Goal: Information Seeking & Learning: Learn about a topic

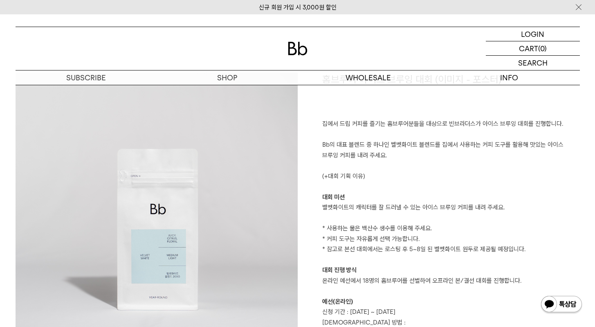
scroll to position [444, 0]
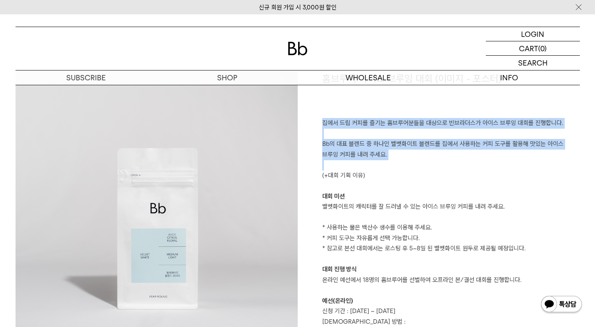
drag, startPoint x: 322, startPoint y: 125, endPoint x: 357, endPoint y: 163, distance: 51.3
click at [357, 163] on div "홈브루어 아이스 브루잉 대회 (이미지 - 포스터) 집에서 드립 커피를 즐기는 홈브루어분들을 대상으로 빈브라더스가 아이스 브루잉 대회를 진행합니…" at bounding box center [439, 291] width 282 height 439
copy div "집에서 드립 커피를 즐기는 홈브루어분들을 대상으로 빈브라더스가 아이스 브루잉 대회를 진행합니다. Bb의 대표 블렌드 중 하나인 벨벳화이트 블렌…"
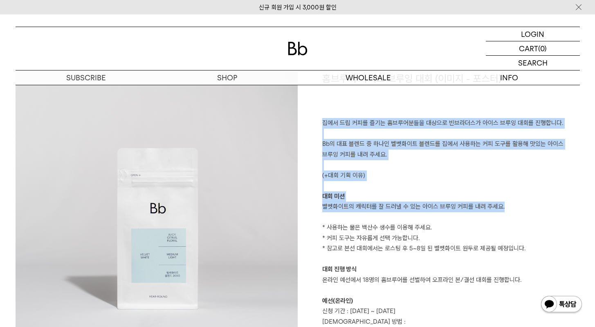
click at [514, 210] on p "벨벳화이트의 캐릭터를 잘 드러낼 수 있는 아이스 브루잉 커피를 내려 주세요." at bounding box center [451, 206] width 258 height 11
copy div "집에서 드립 커피를 즐기는 홈브루어분들을 대상으로 빈브라더스가 아이스 브루잉 대회를 진행합니다. Bb의 대표 블렌드 중 하나인 벨벳화이트 블렌…"
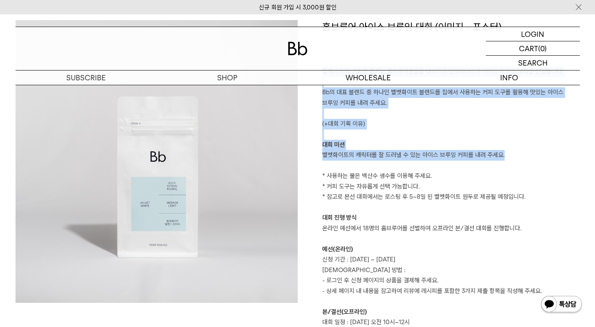
scroll to position [568, 0]
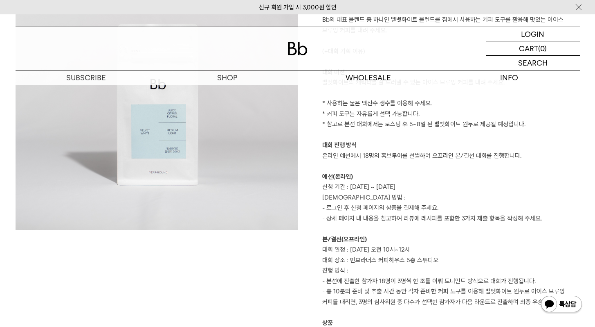
click at [345, 186] on p "신청 기간 : 8/31(일) ~ 9/17(수)" at bounding box center [451, 187] width 258 height 11
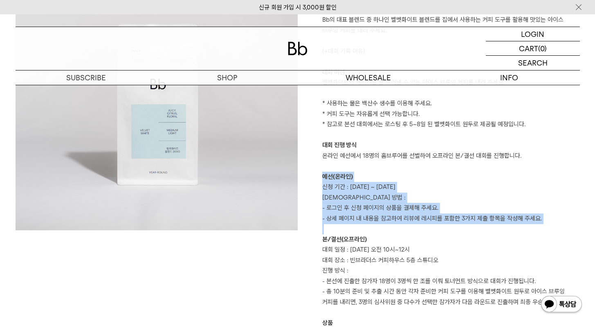
drag, startPoint x: 323, startPoint y: 176, endPoint x: 538, endPoint y: 227, distance: 220.7
click at [538, 227] on div "홈브루어 아이스 브루잉 대회 (이미지 - 포스터) 집에서 드립 커피를 즐기는 홈브루어분들을 대상으로 빈브라더스가 아이스 브루잉 대회를 진행합니…" at bounding box center [439, 167] width 282 height 439
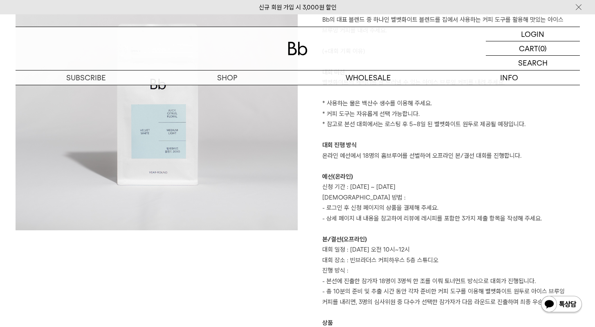
click at [347, 190] on p "신청 기간 : 8/31(일) ~ 9/17(수)" at bounding box center [451, 187] width 258 height 11
drag, startPoint x: 422, startPoint y: 190, endPoint x: 317, endPoint y: 179, distance: 105.7
click at [317, 179] on div "홈브루어 아이스 브루잉 대회 (이미지 - 포스터) 집에서 드립 커피를 즐기는 홈브루어분들을 대상으로 빈브라더스가 아이스 브루잉 대회를 진행합니…" at bounding box center [439, 167] width 282 height 439
copy div "예선(온라인) 신청 기간 : 8/31(일) ~ 9/17(수)"
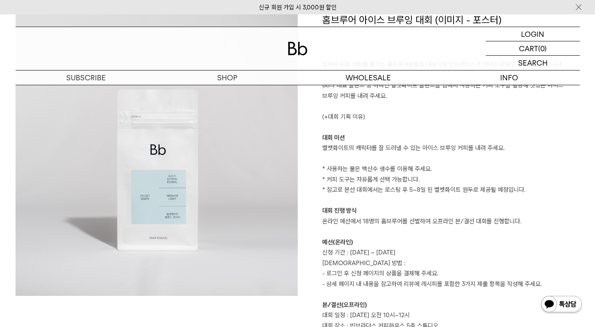
scroll to position [487, 0]
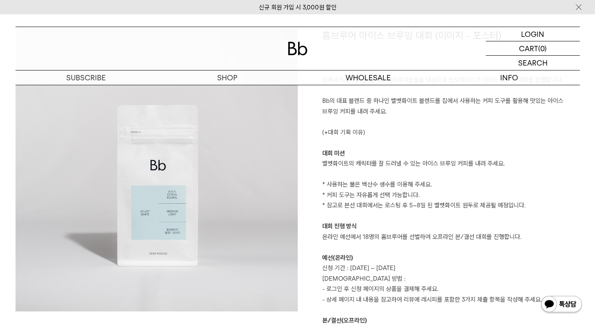
click at [380, 268] on p "신청 기간 : 8/31(일) ~ 9/17(수)" at bounding box center [451, 268] width 258 height 11
drag, startPoint x: 405, startPoint y: 271, endPoint x: 314, endPoint y: 259, distance: 92.1
click at [314, 259] on div "홈브루어 아이스 브루잉 대회 (이미지 - 포스터) 집에서 드립 커피를 즐기는 홈브루어분들을 대상으로 빈브라더스가 아이스 브루잉 대회를 진행합니…" at bounding box center [439, 248] width 282 height 439
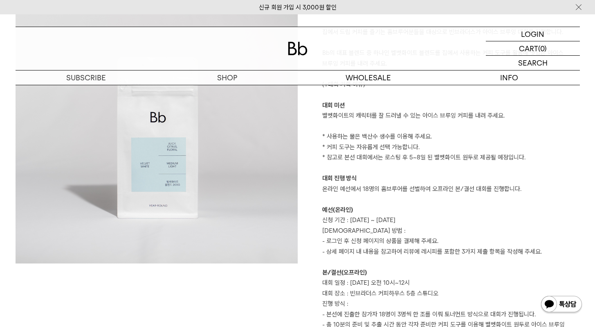
scroll to position [577, 0]
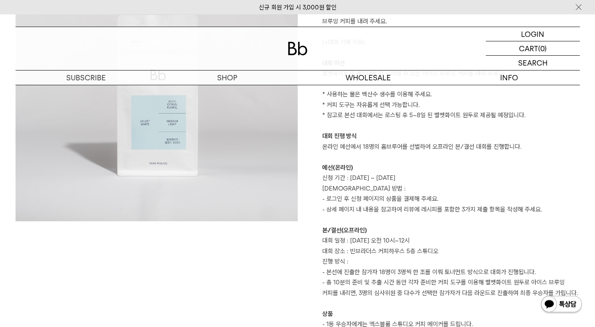
click at [344, 219] on p at bounding box center [451, 219] width 258 height 11
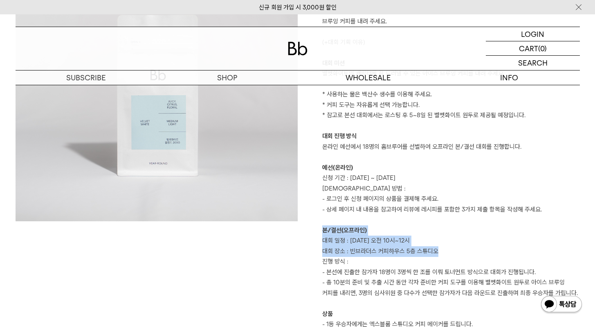
drag, startPoint x: 318, startPoint y: 233, endPoint x: 445, endPoint y: 249, distance: 127.9
click at [445, 249] on div "홈브루어 아이스 브루잉 대회 (이미지 - 포스터) 집에서 드립 커피를 즐기는 홈브루어분들을 대상으로 빈브라더스가 아이스 브루잉 대회를 진행합니…" at bounding box center [439, 158] width 282 height 439
copy div "본/결선(오프라인) 대회 일정 : 9/27(토) 오전 10시~12시 대회 장소 : 빈브라더스 커피하우스 5층 스튜디오"
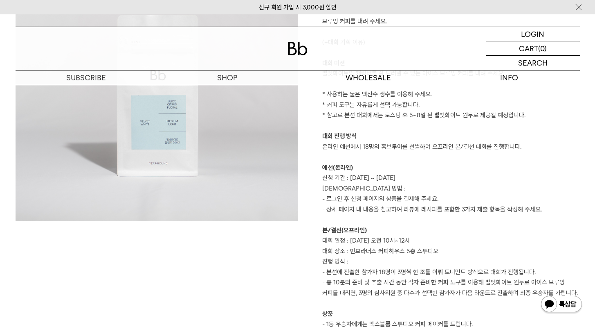
click at [394, 198] on p "- 로그인 후 신청 페이지의 상품을 결제해 주세요." at bounding box center [451, 199] width 258 height 11
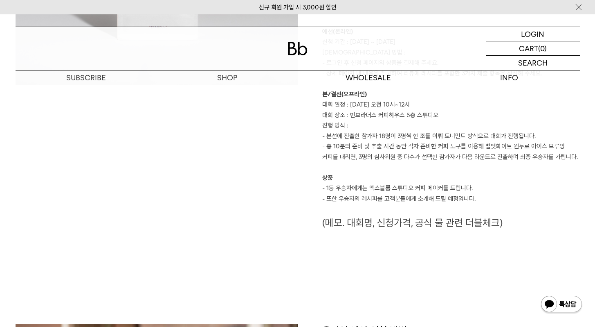
scroll to position [706, 0]
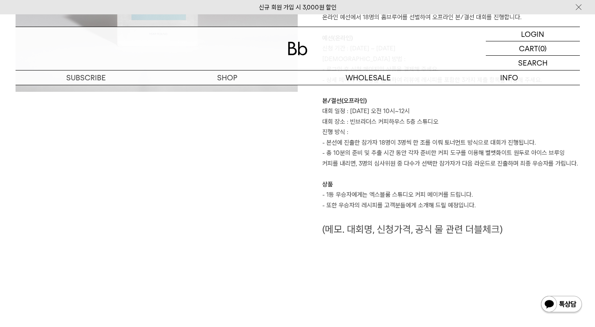
click at [469, 196] on p "- 1등 우승자에게는 엑스블룸 스튜디오 커피 메이커를 드립니다." at bounding box center [451, 194] width 258 height 11
drag, startPoint x: 494, startPoint y: 203, endPoint x: 327, endPoint y: 204, distance: 167.0
click at [327, 204] on p "- 또한 우승자의 레시피를 고객분들에게 소개해 드릴 예정입니다." at bounding box center [451, 205] width 258 height 11
copy p "또한 우승자의 레시피를 고객분들에게 소개해 드릴 예정입니다."
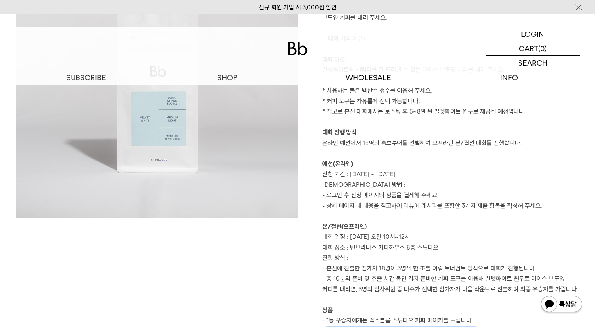
scroll to position [585, 0]
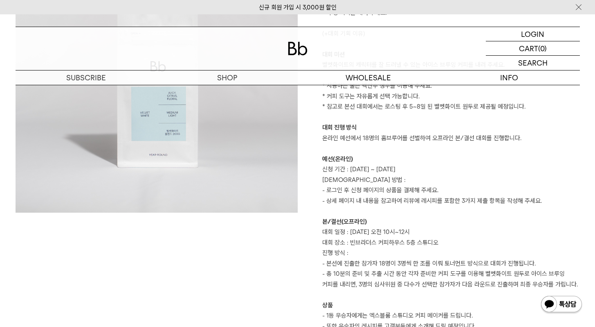
click at [516, 176] on p "신청 방법 :" at bounding box center [451, 180] width 258 height 11
drag, startPoint x: 542, startPoint y: 153, endPoint x: 494, endPoint y: 149, distance: 48.8
click at [542, 153] on p at bounding box center [451, 148] width 258 height 11
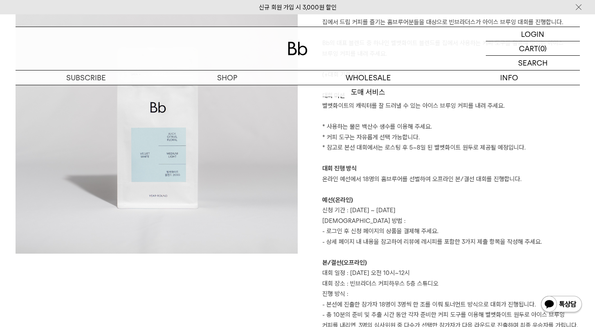
scroll to position [379, 0]
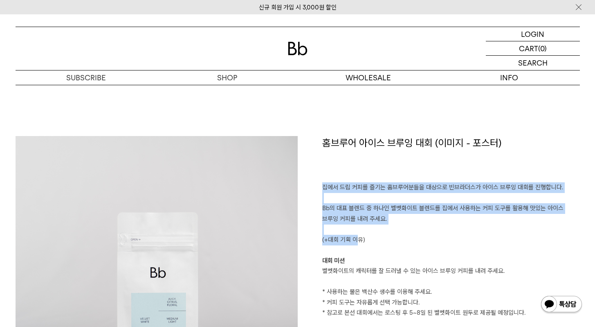
drag, startPoint x: 320, startPoint y: 174, endPoint x: 358, endPoint y: 241, distance: 76.8
click at [376, 221] on p "Bb의 대표 블렌드 중 하나인 벨벳화이트 블렌드를 집에서 사용하는 커피 도구를 활용해 맛있는 아이스 브루잉 커피를 내려 주세요." at bounding box center [451, 213] width 258 height 21
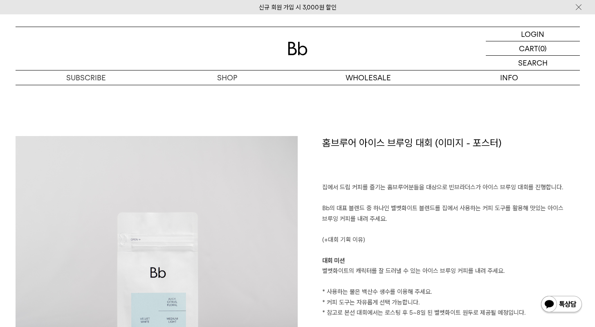
drag, startPoint x: 390, startPoint y: 222, endPoint x: 316, endPoint y: 183, distance: 83.7
copy div "집에서 드립 커피를 즐기는 홈브루어분들을 대상으로 빈브라더스가 아이스 브루잉 대회를 진행합니다. Bb의 대표 블렌드 중 하나인 벨벳화이트 블렌…"
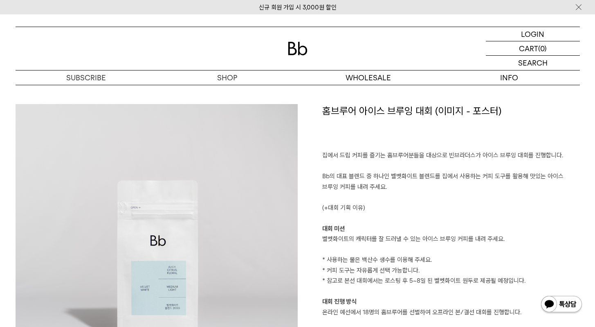
scroll to position [427, 0]
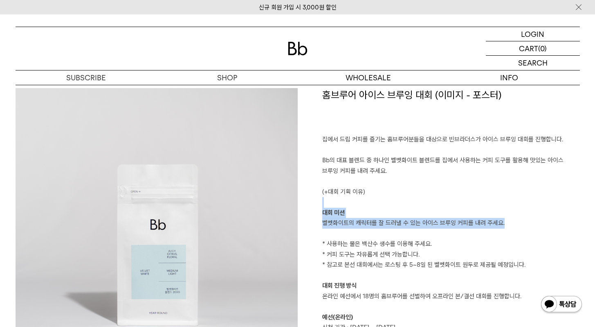
drag, startPoint x: 322, startPoint y: 207, endPoint x: 545, endPoint y: 221, distance: 223.1
click at [545, 221] on div "홈브루어 아이스 브루잉 대회 (이미지 - 포스터) 집에서 드립 커피를 즐기는 홈브루어분들을 대상으로 빈브라더스가 아이스 브루잉 대회를 진행합니…" at bounding box center [439, 307] width 282 height 439
copy div "대회 미션 벨벳화이트의 캐릭터를 잘 드러낼 수 있는 아이스 브루잉 커피를 내려 주세요."
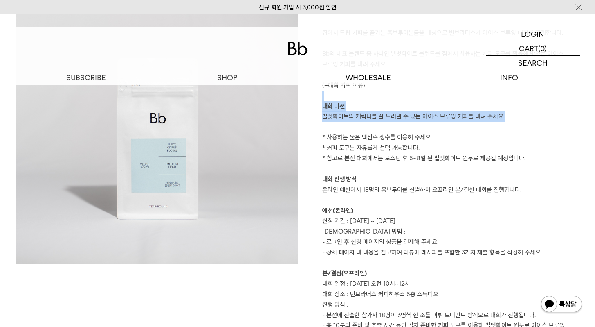
scroll to position [464, 0]
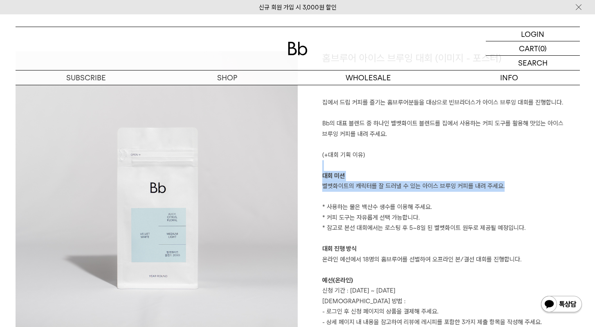
click at [498, 185] on p "벨벳화이트의 캐릭터를 잘 드러낼 수 있는 아이스 브루잉 커피를 내려 주세요." at bounding box center [451, 186] width 258 height 11
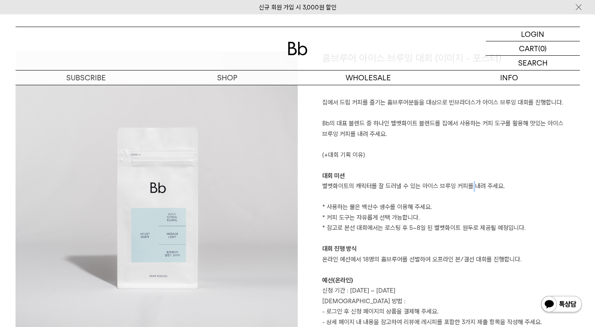
click at [472, 182] on p "벨벳화이트의 캐릭터를 잘 드러낼 수 있는 아이스 브루잉 커피를 내려 주세요." at bounding box center [451, 186] width 258 height 11
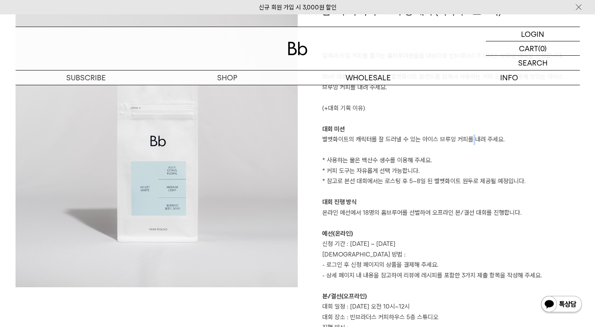
scroll to position [505, 0]
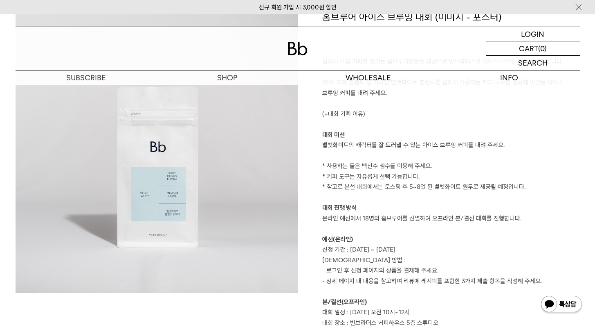
click at [424, 198] on p at bounding box center [451, 197] width 258 height 11
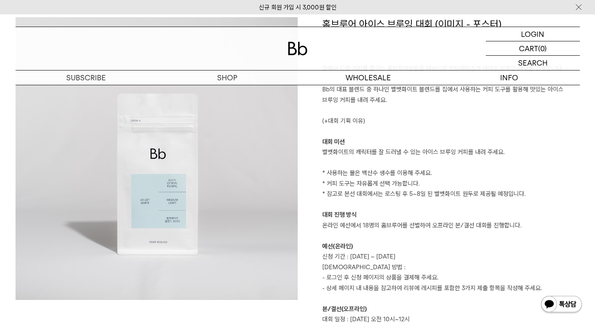
scroll to position [480, 0]
